Goal: Find specific page/section: Find specific page/section

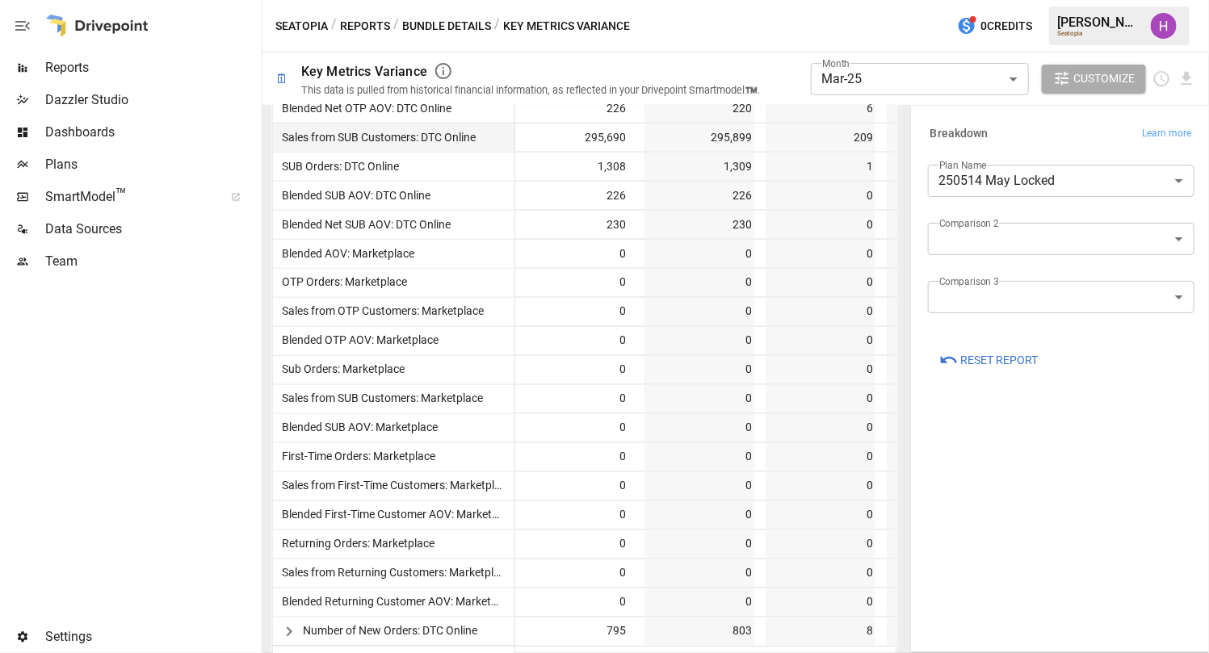
scroll to position [1128, 0]
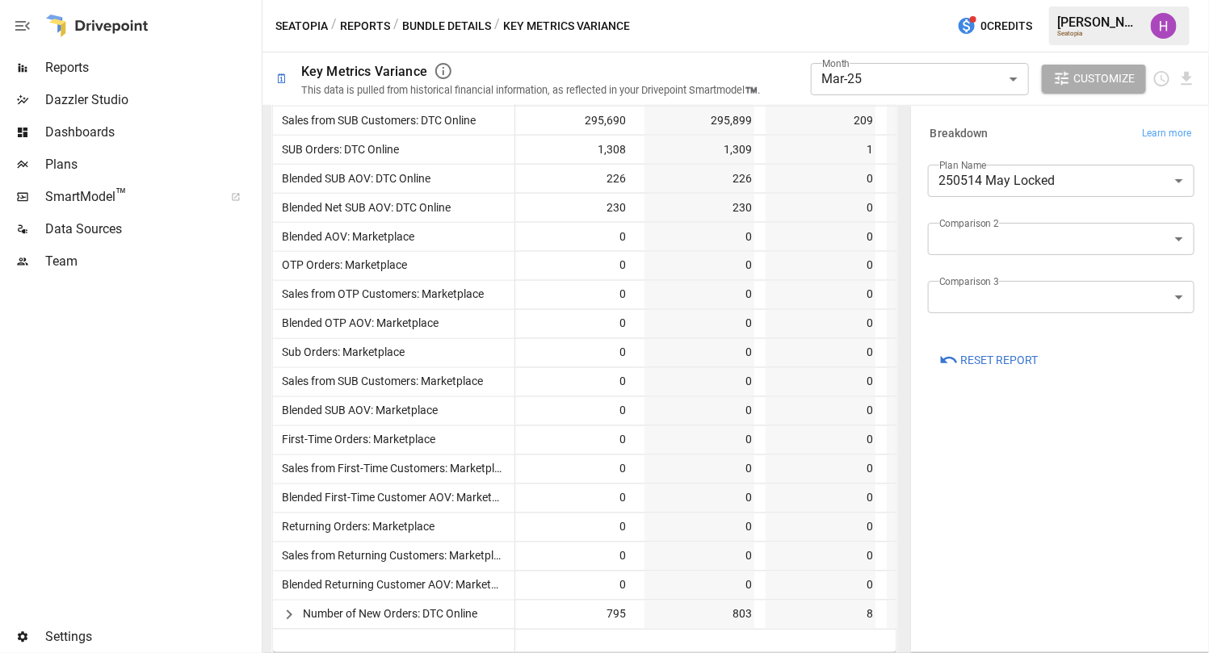
click at [428, 21] on button "Bundle Details" at bounding box center [446, 26] width 89 height 20
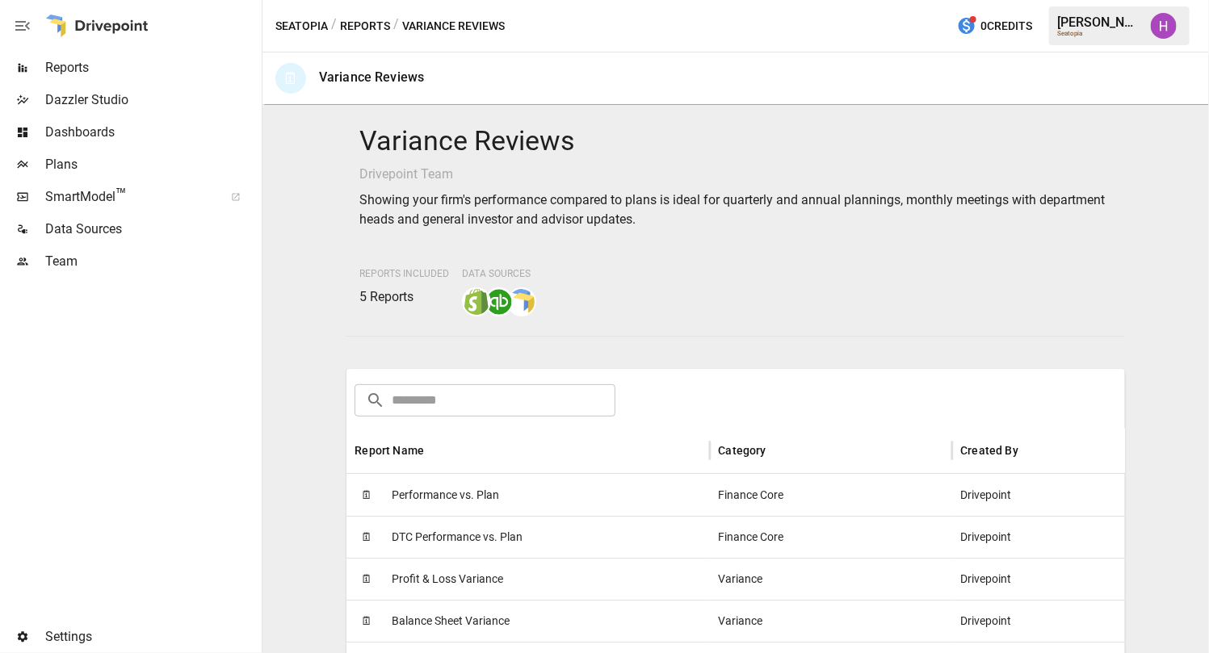
click at [366, 28] on button "Reports" at bounding box center [365, 26] width 50 height 20
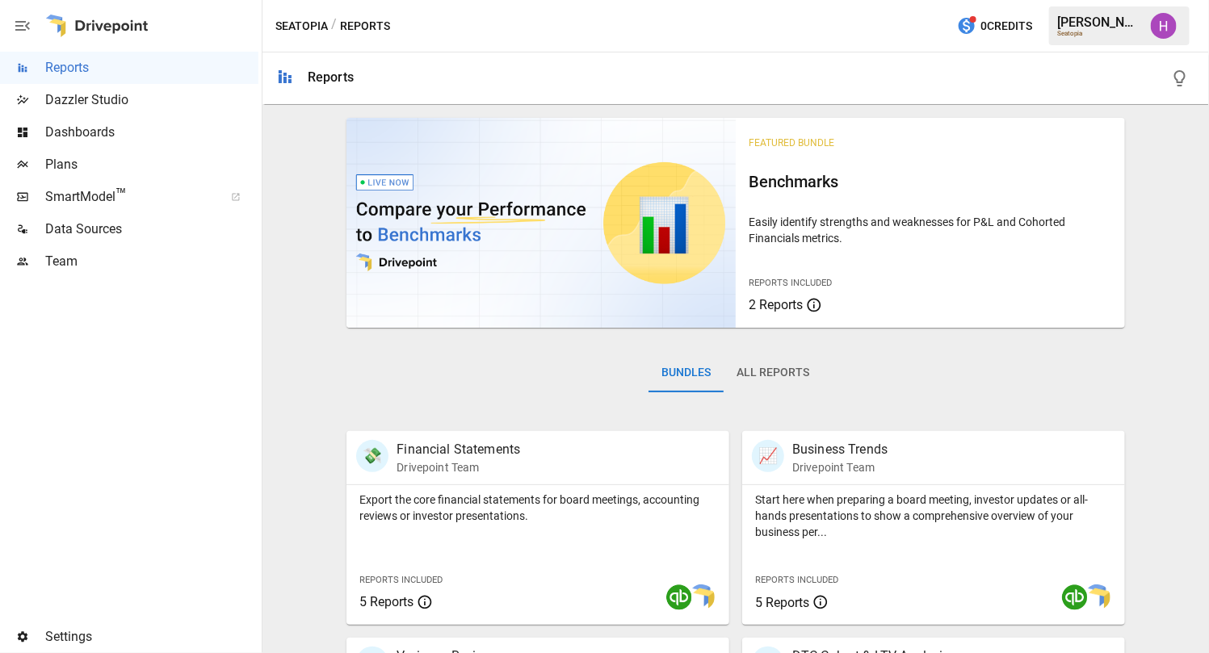
click at [764, 377] on button "All Reports" at bounding box center [773, 373] width 99 height 39
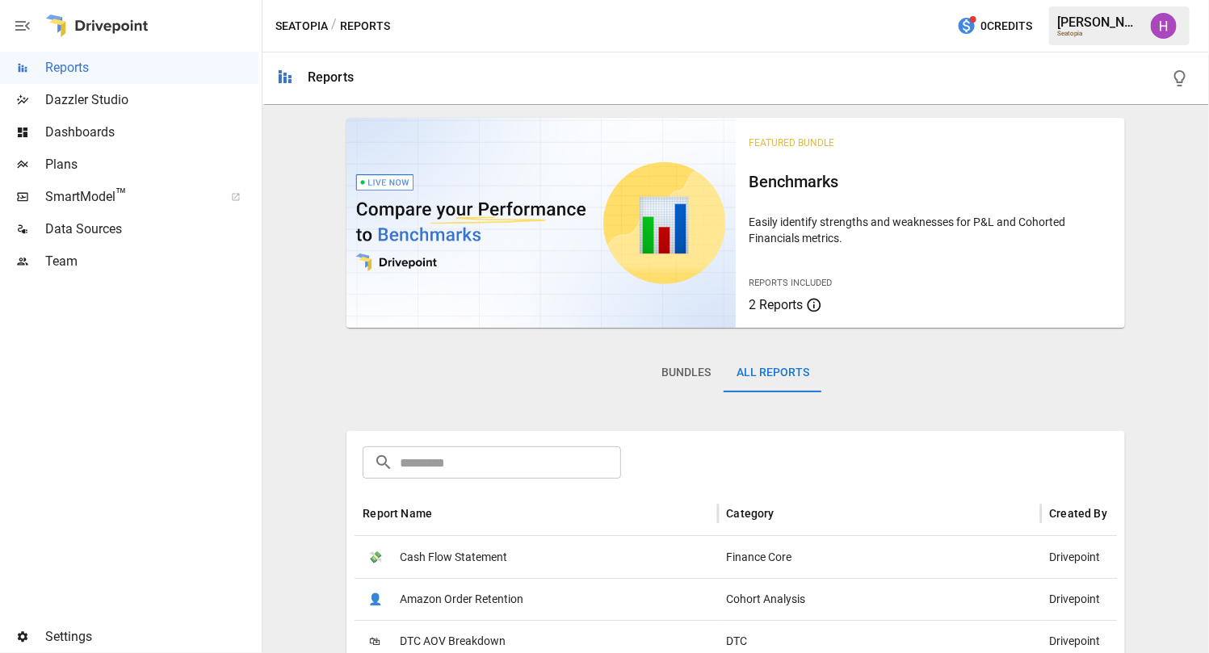
click at [533, 444] on div "​ ​" at bounding box center [735, 461] width 752 height 36
click at [531, 450] on input "text" at bounding box center [510, 463] width 220 height 32
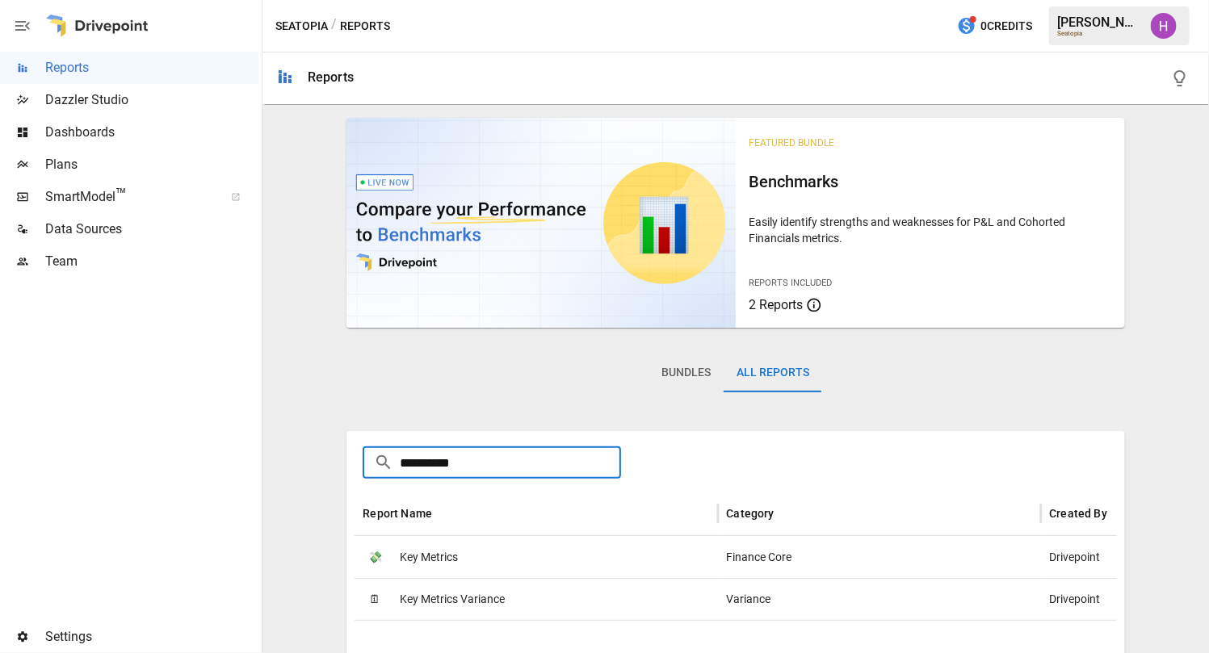
type input "**********"
click at [436, 552] on span "Key Metrics" at bounding box center [429, 557] width 58 height 41
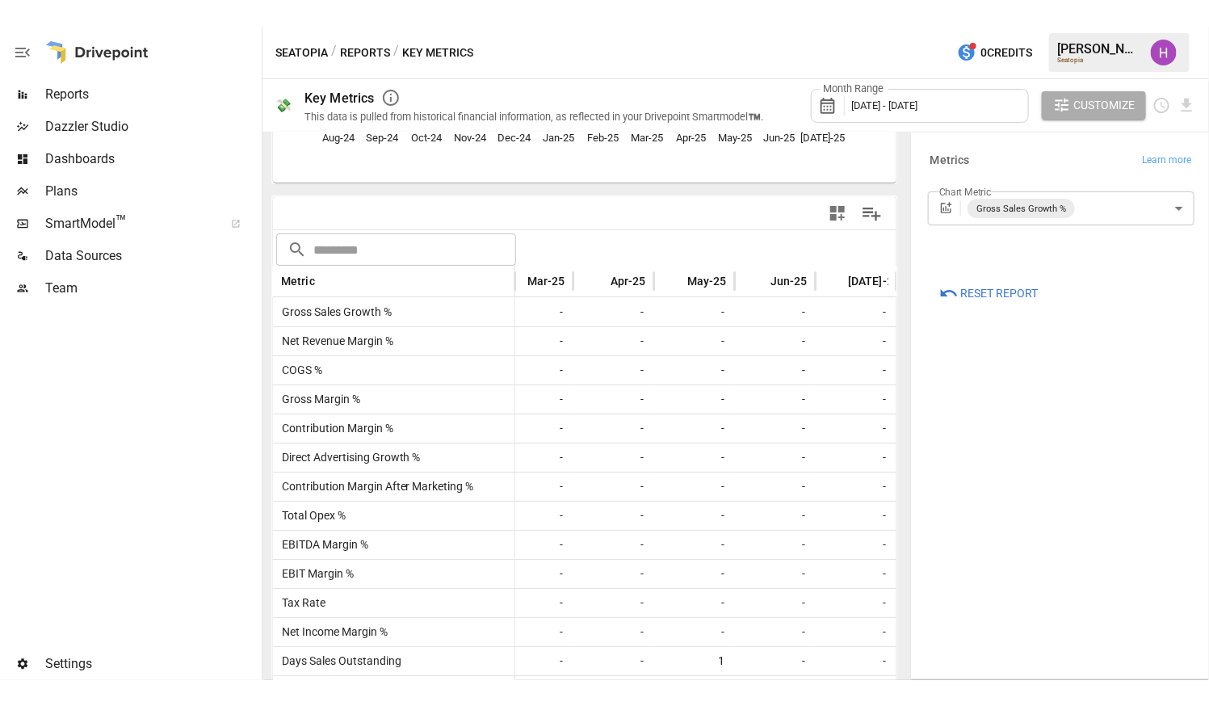
scroll to position [403, 0]
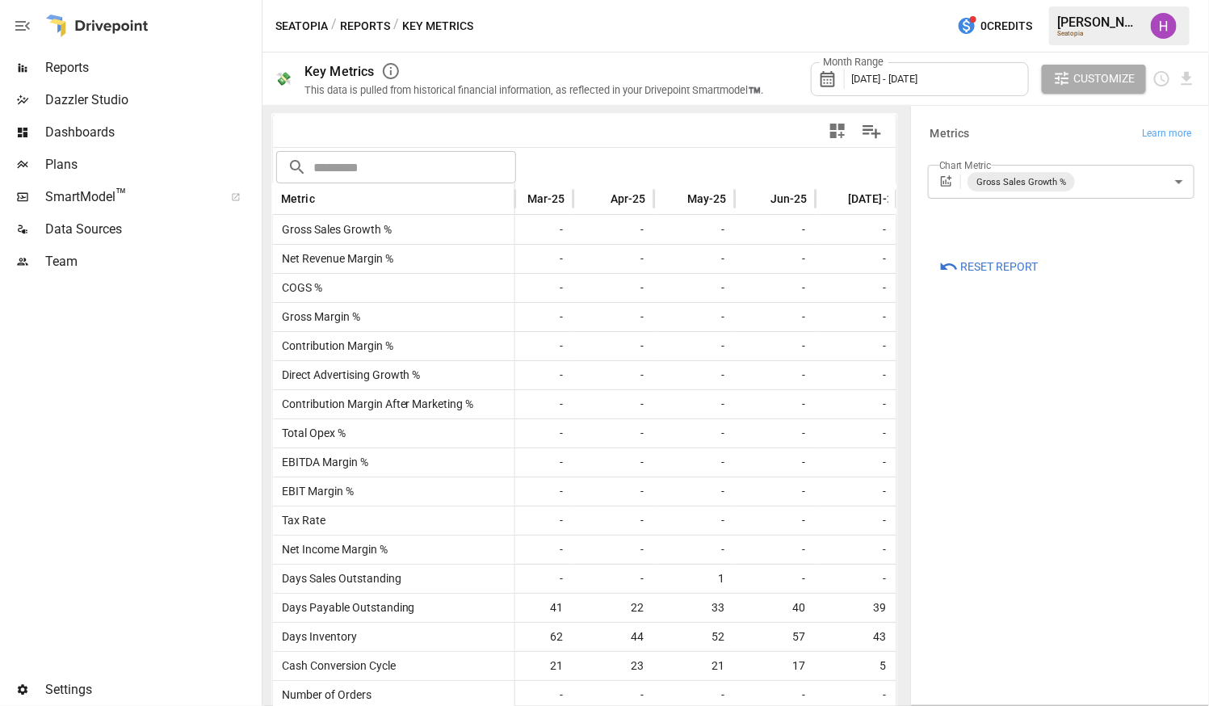
drag, startPoint x: 143, startPoint y: 401, endPoint x: 157, endPoint y: 491, distance: 90.7
click at [157, 491] on div at bounding box center [129, 476] width 258 height 396
drag, startPoint x: 619, startPoint y: 19, endPoint x: 586, endPoint y: 14, distance: 34.4
click at [586, 14] on div "Seatopia / Reports / Key Metrics 0 Credits [PERSON_NAME] Seatopia" at bounding box center [735, 26] width 947 height 52
